Goal: Transaction & Acquisition: Purchase product/service

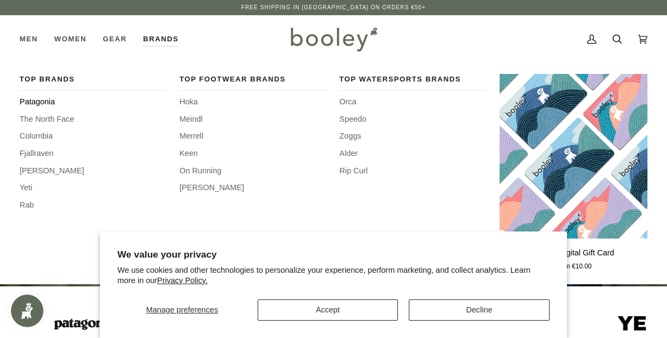
click at [39, 102] on span "Patagonia" at bounding box center [94, 102] width 148 height 12
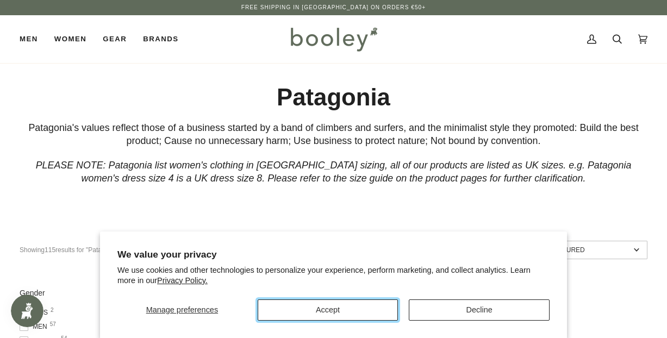
click at [333, 314] on button "Accept" at bounding box center [328, 310] width 141 height 21
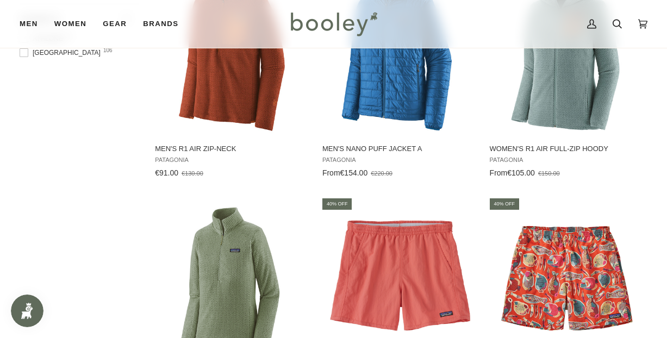
scroll to position [985, 0]
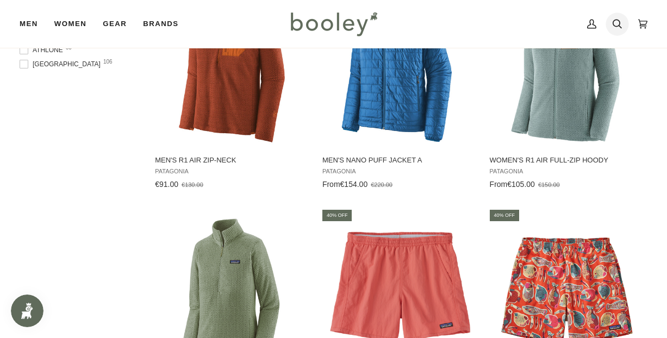
click at [616, 21] on icon at bounding box center [617, 24] width 9 height 16
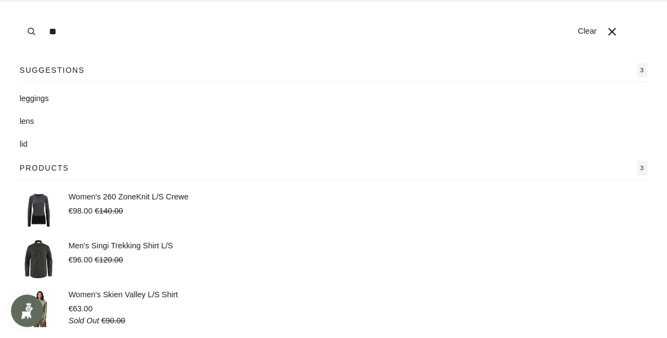
type input "*"
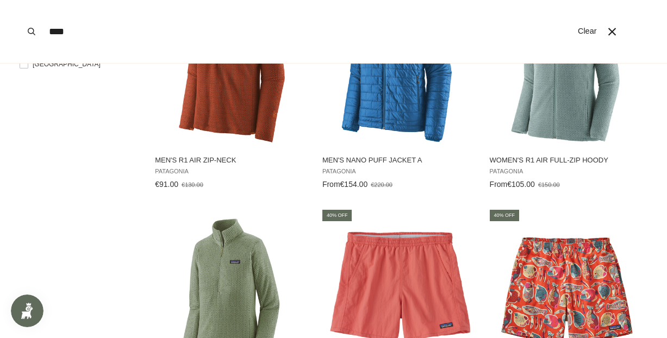
type input "****"
click at [20, 0] on button "Search" at bounding box center [32, 31] width 24 height 63
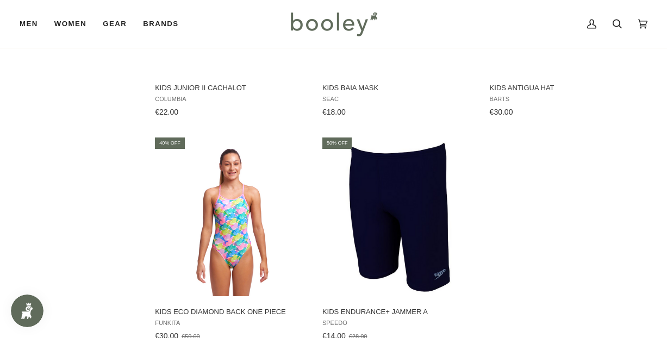
scroll to position [1338, 0]
